Goal: Task Accomplishment & Management: Use online tool/utility

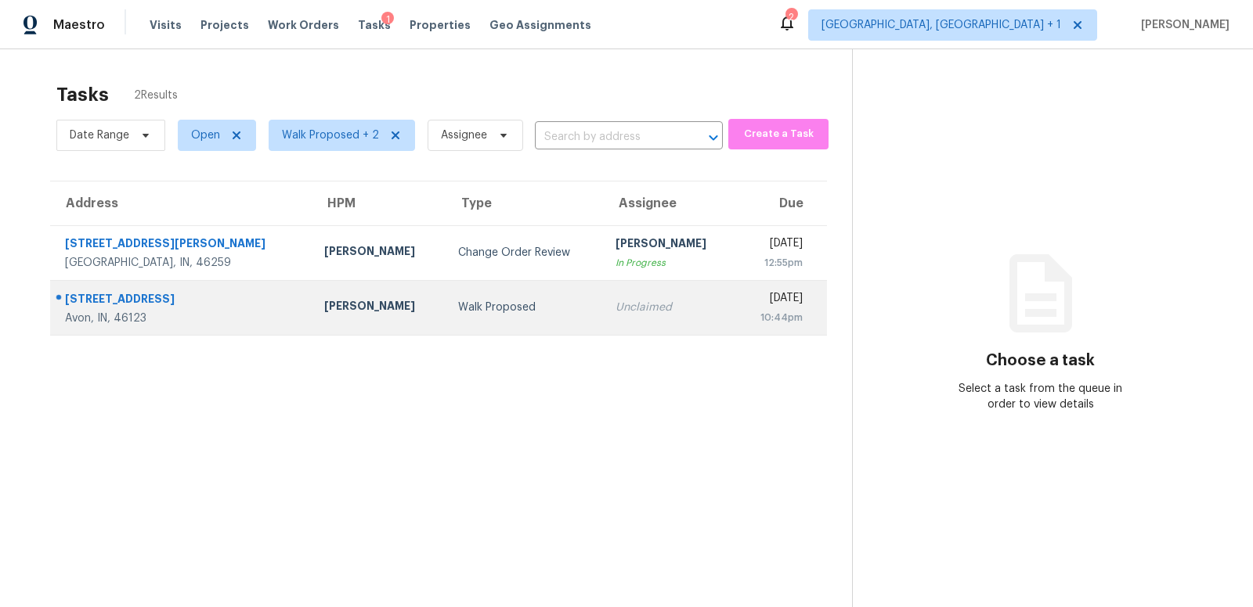
click at [214, 304] on div "[STREET_ADDRESS]" at bounding box center [182, 301] width 234 height 20
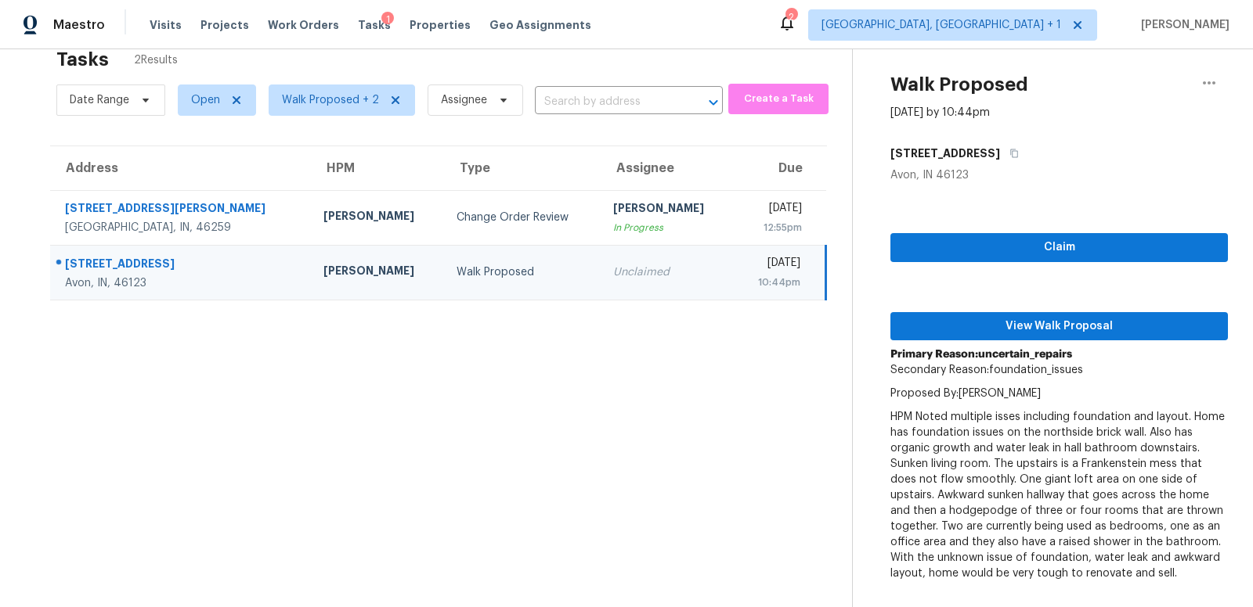
scroll to position [33, 0]
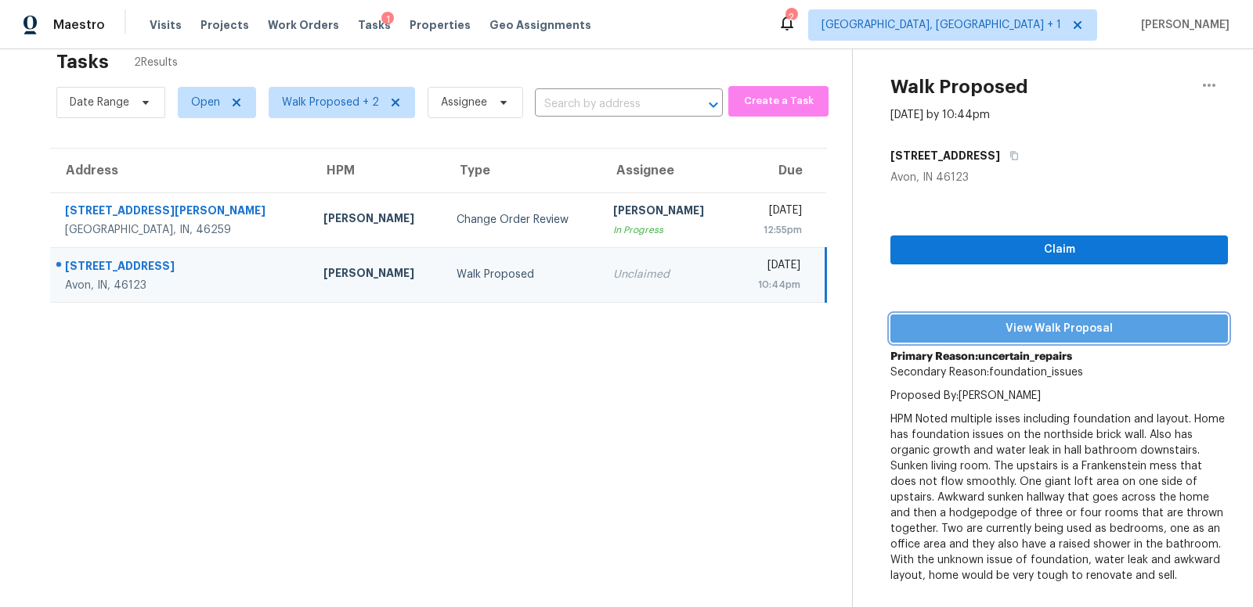
click at [1035, 330] on span "View Walk Proposal" at bounding box center [1059, 329] width 312 height 20
